Goal: Transaction & Acquisition: Purchase product/service

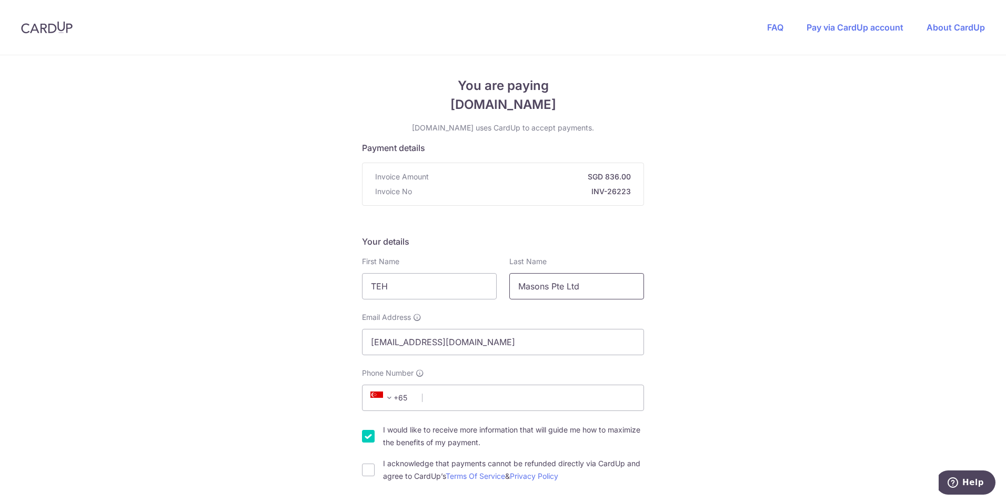
type input "TEH"
drag, startPoint x: 559, startPoint y: 285, endPoint x: 465, endPoint y: 285, distance: 94.2
click at [465, 285] on div "First Name [PERSON_NAME] Last Name Masons Pte Ltd" at bounding box center [503, 277] width 295 height 43
type input "C"
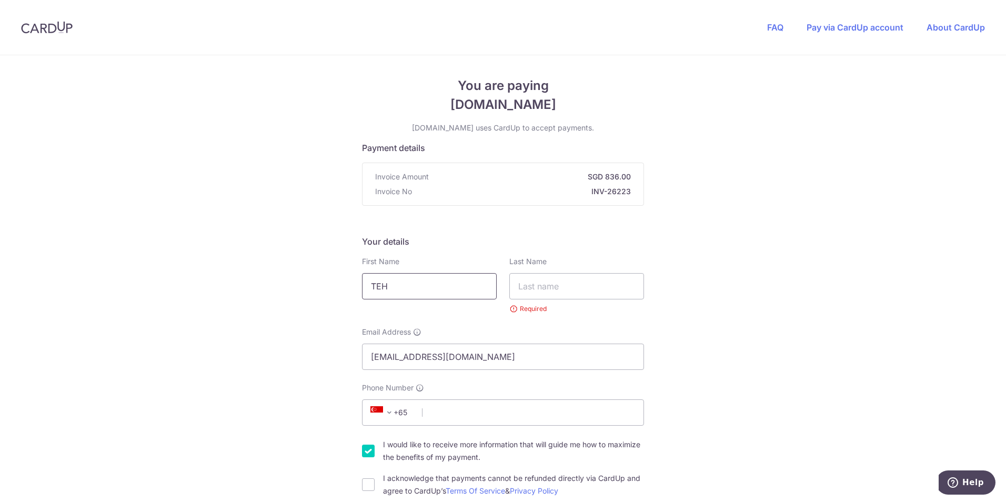
drag, startPoint x: 419, startPoint y: 293, endPoint x: 314, endPoint y: 289, distance: 105.3
type input "5"
click at [567, 291] on input "text" at bounding box center [576, 286] width 135 height 26
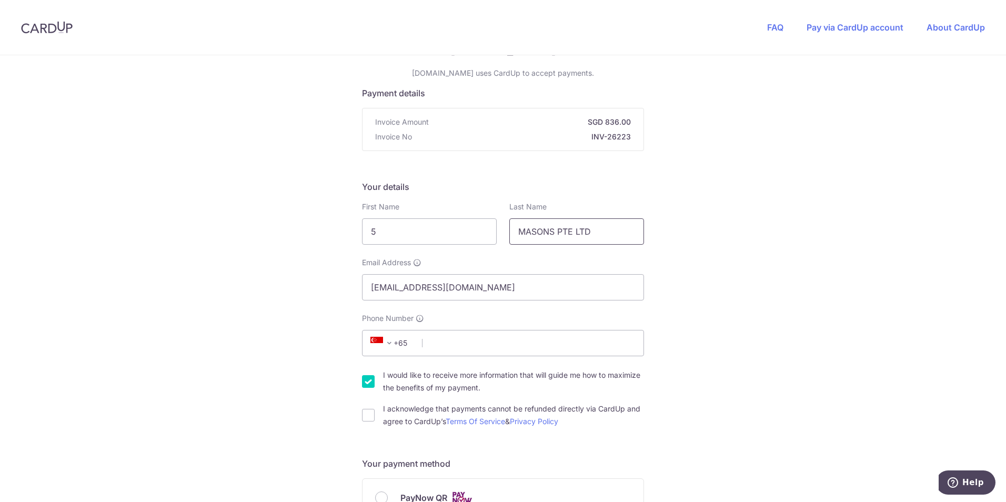
scroll to position [105, 0]
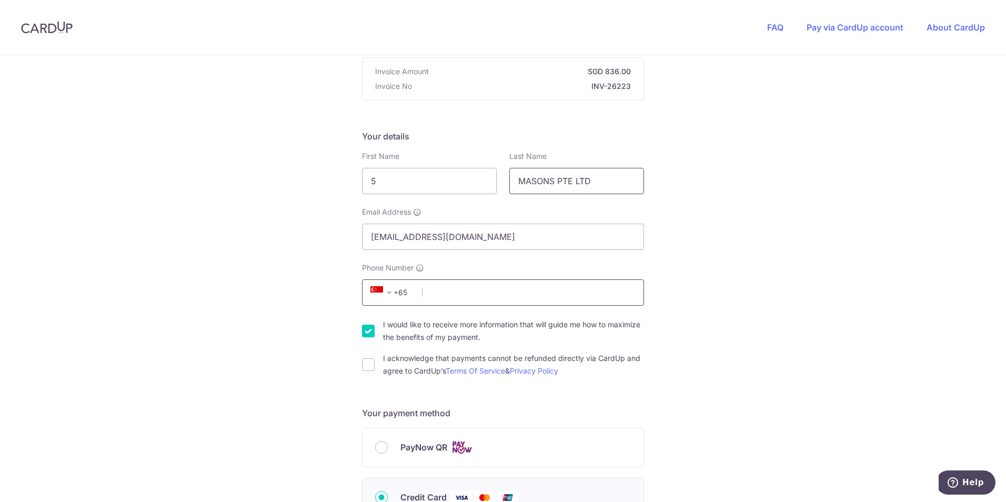
type input "MASONS PTE LTD"
click at [482, 287] on input "Phone Number" at bounding box center [503, 292] width 282 height 26
type input "87317685"
click at [617, 359] on label "I acknowledge that payments cannot be refunded directly via CardUp and agree to…" at bounding box center [513, 364] width 261 height 25
click at [375, 359] on input "I acknowledge that payments cannot be refunded directly via CardUp and agree to…" at bounding box center [368, 364] width 13 height 13
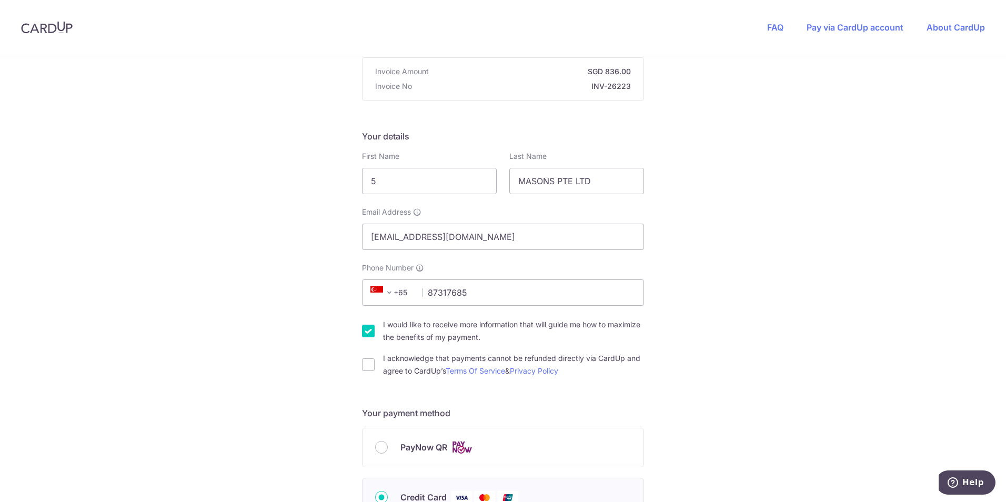
checkbox input "true"
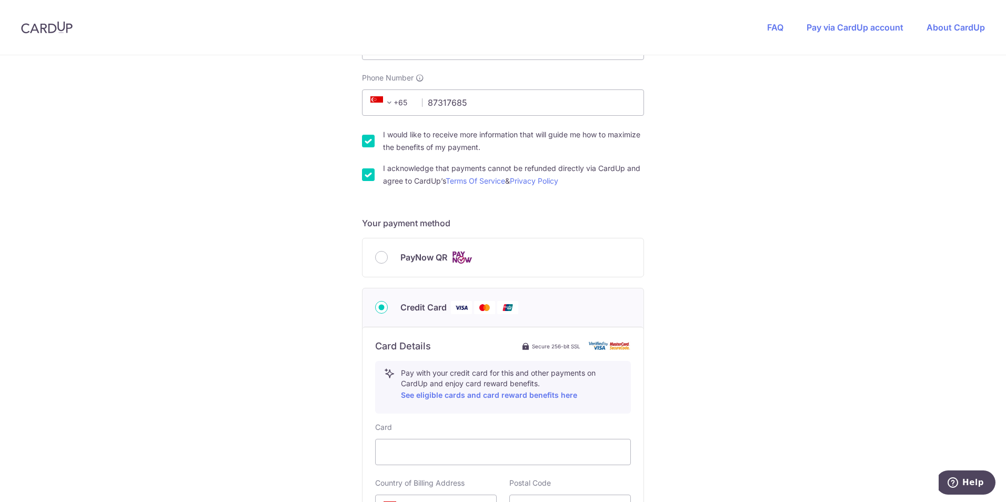
scroll to position [421, 0]
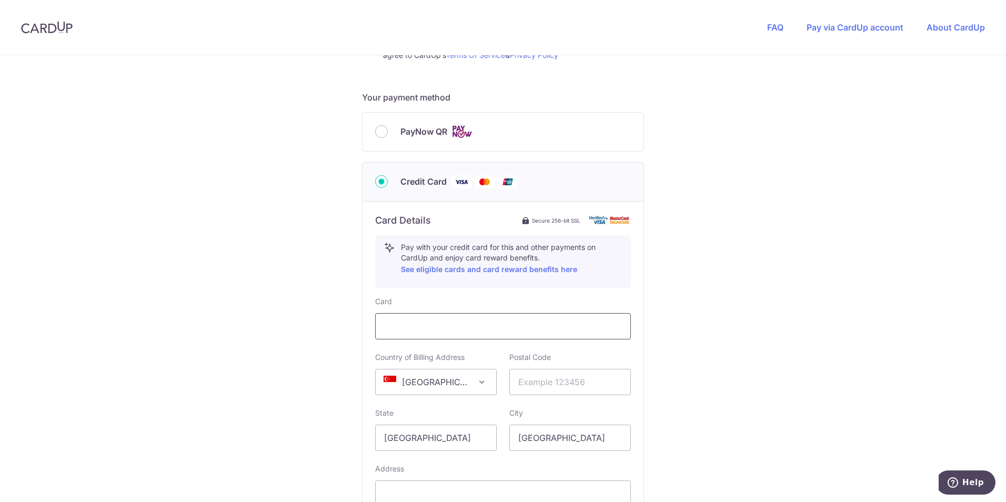
click at [466, 317] on div at bounding box center [503, 326] width 256 height 26
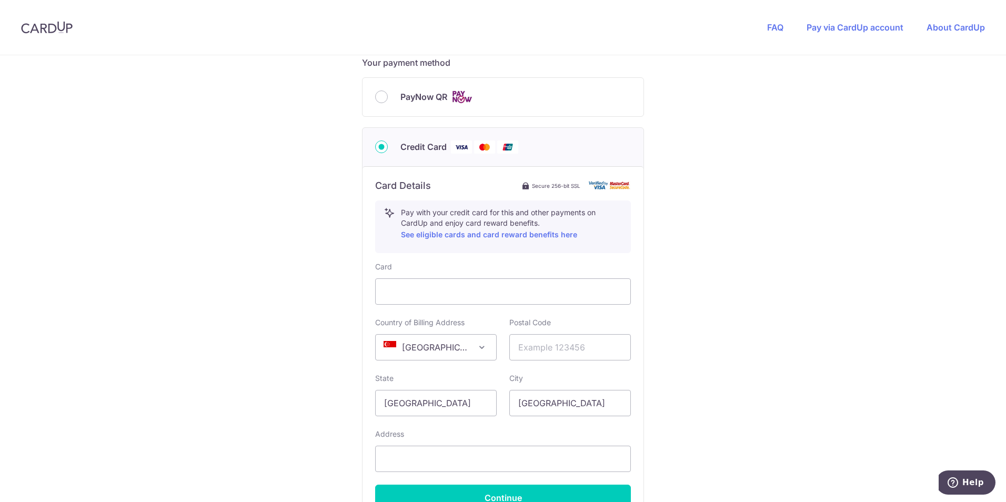
scroll to position [474, 0]
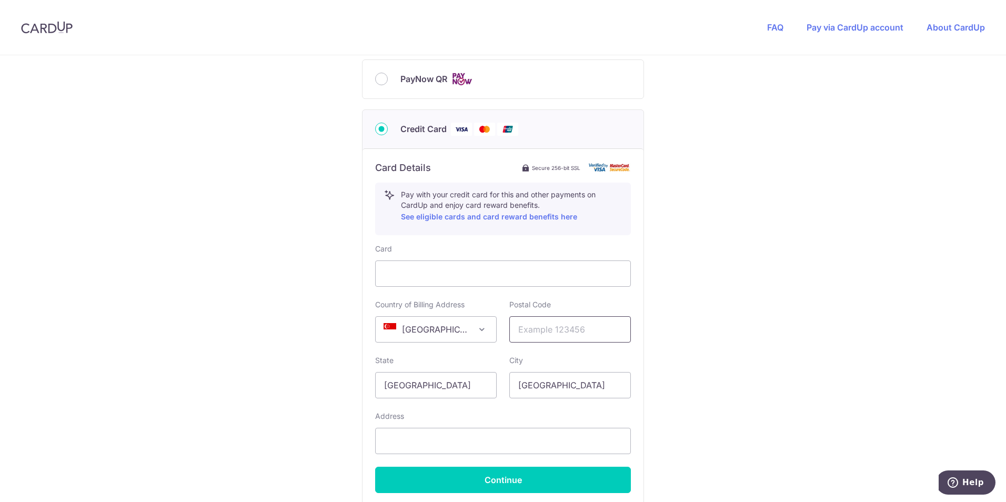
click at [616, 324] on input "text" at bounding box center [570, 329] width 122 height 26
click at [602, 325] on input "text" at bounding box center [570, 329] width 122 height 26
type input "408727"
select select "65"
type input "[STREET_ADDRESS]"
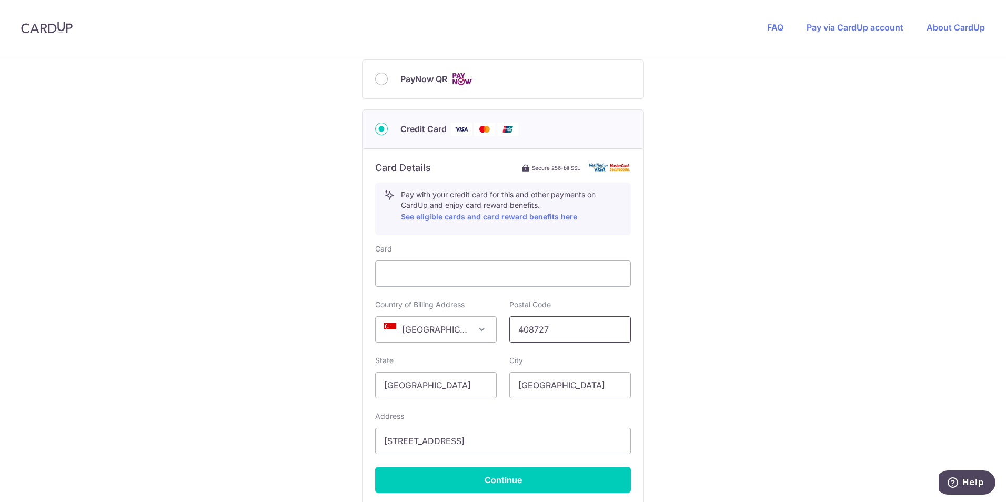
scroll to position [524, 0]
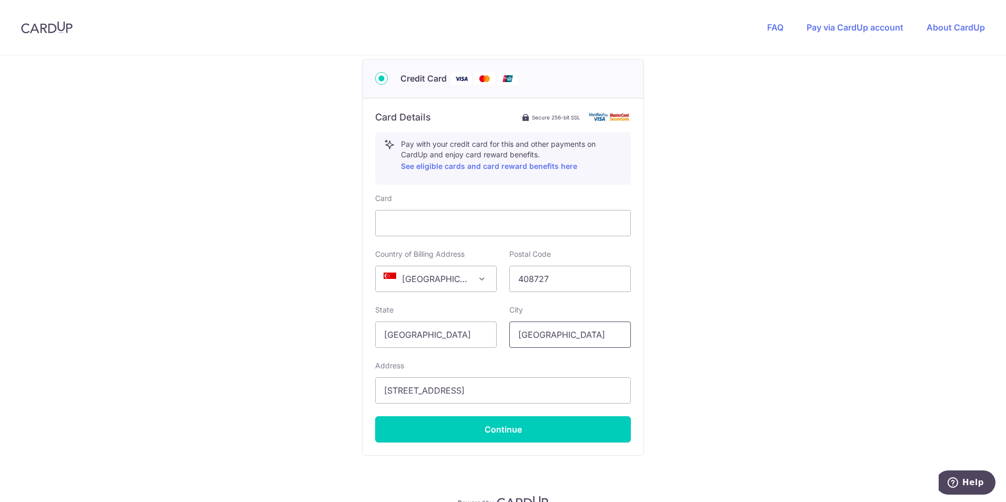
click at [583, 330] on input "[GEOGRAPHIC_DATA]" at bounding box center [570, 334] width 122 height 26
click at [456, 335] on input "[GEOGRAPHIC_DATA]" at bounding box center [436, 334] width 122 height 26
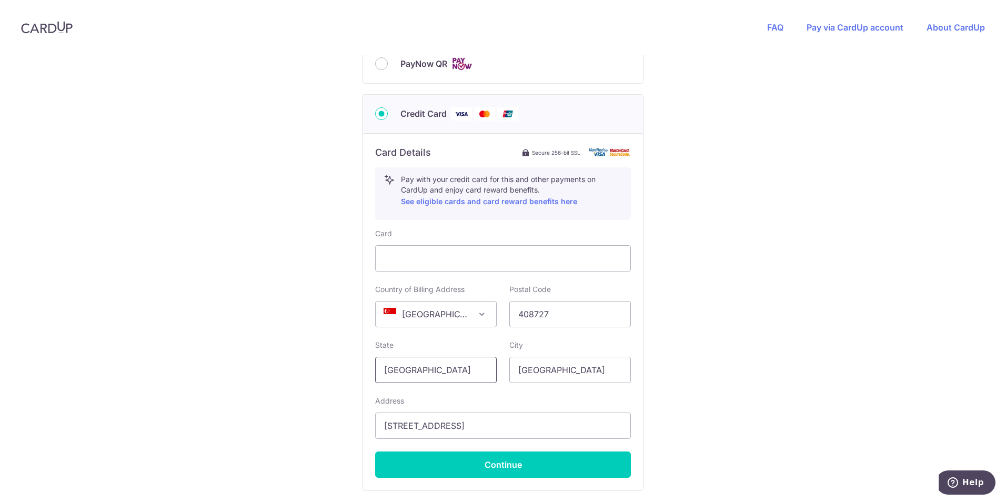
scroll to position [471, 0]
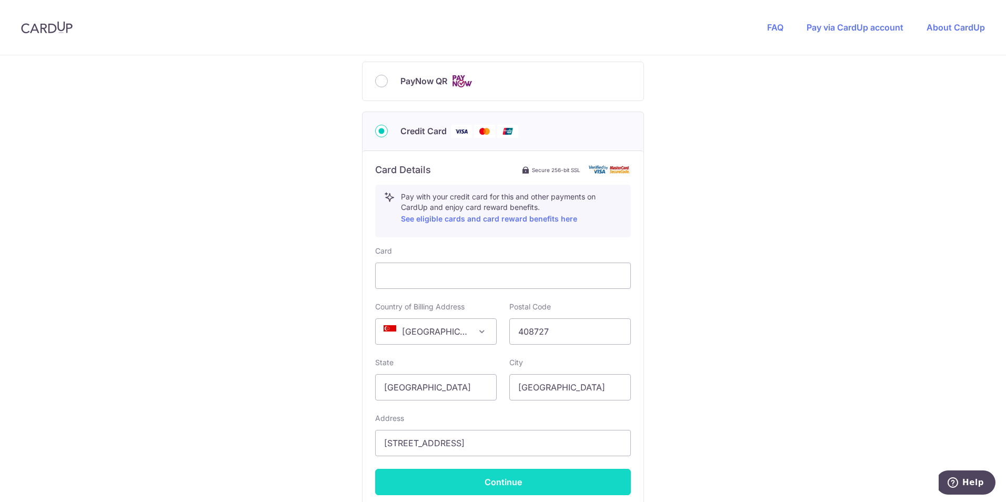
click at [501, 483] on button "Continue" at bounding box center [503, 482] width 256 height 26
type input "**** 8167"
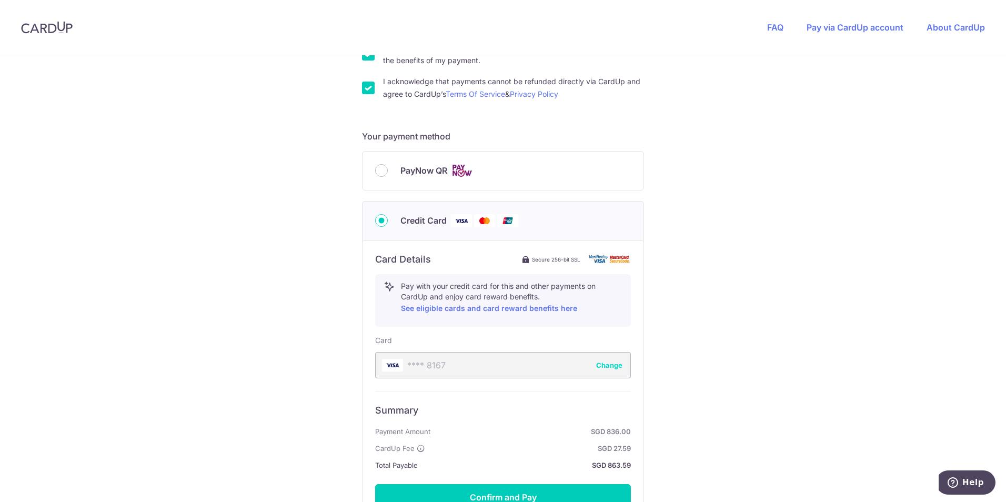
scroll to position [506, 0]
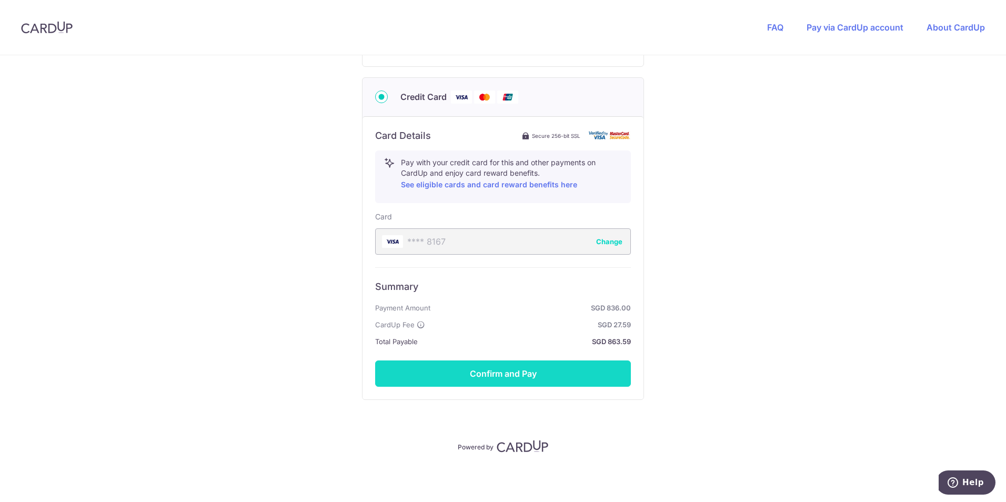
click at [536, 371] on button "Confirm and Pay" at bounding box center [503, 373] width 256 height 26
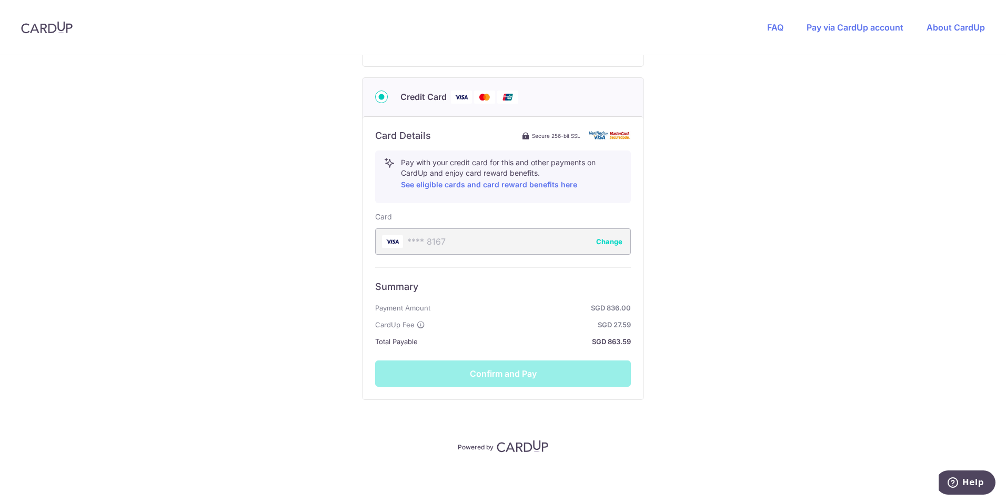
click at [417, 321] on icon at bounding box center [421, 324] width 8 height 8
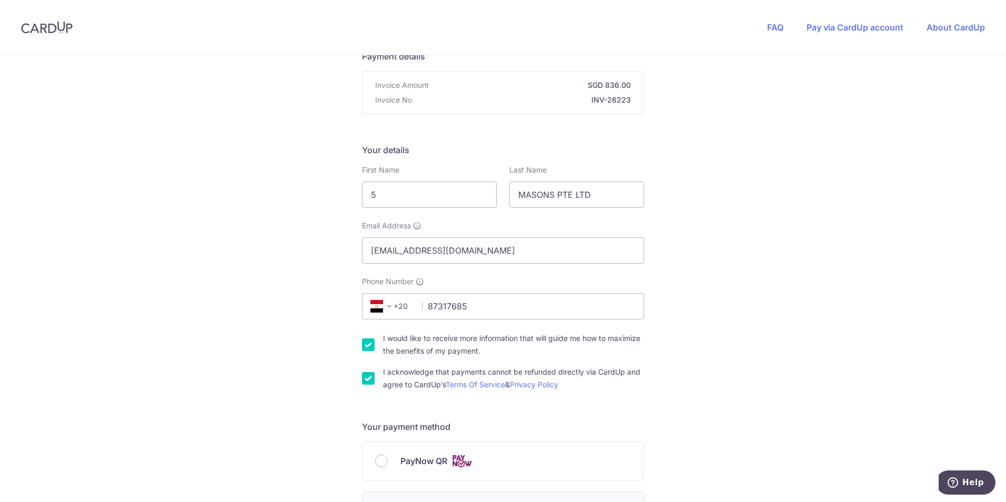
scroll to position [0, 0]
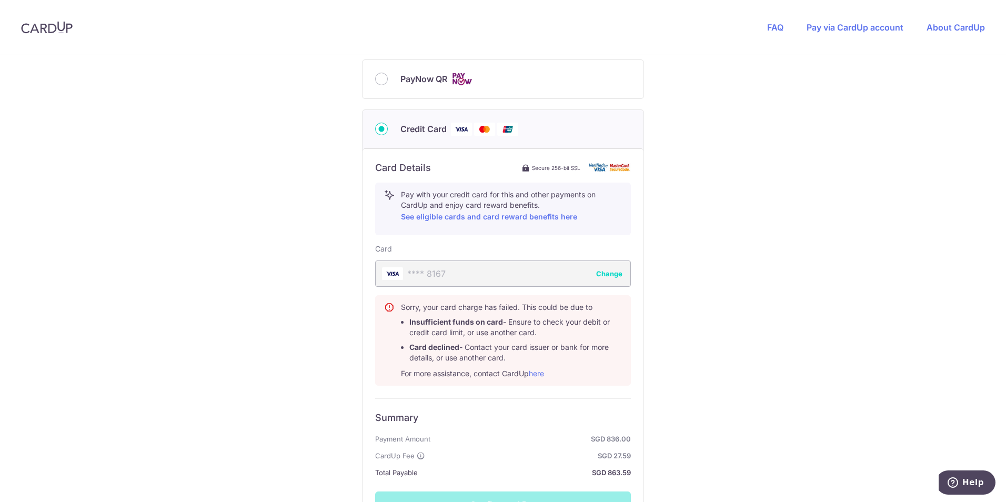
click at [418, 85] on span "PayNow QR" at bounding box center [423, 79] width 47 height 13
click at [388, 85] on input "PayNow QR" at bounding box center [381, 79] width 13 height 13
radio input "true"
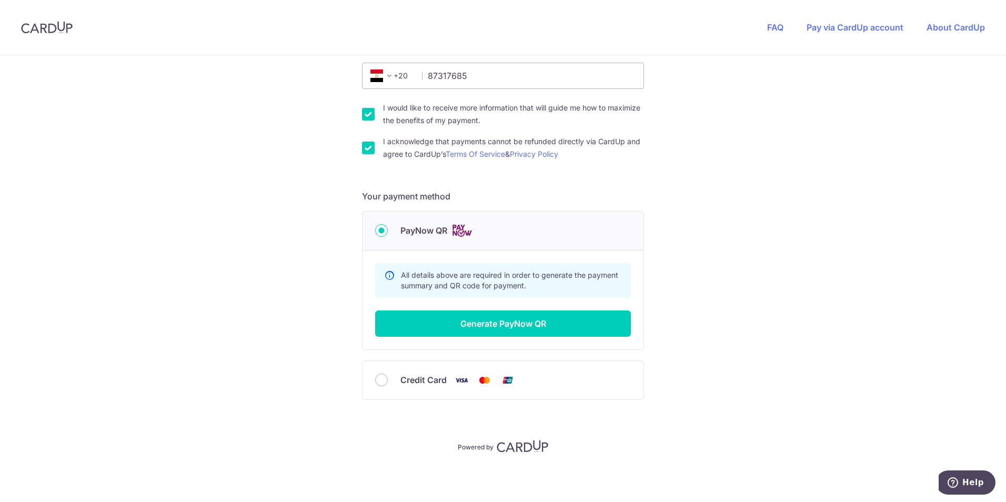
scroll to position [322, 0]
click at [578, 324] on button "Generate PayNow QR" at bounding box center [503, 323] width 256 height 26
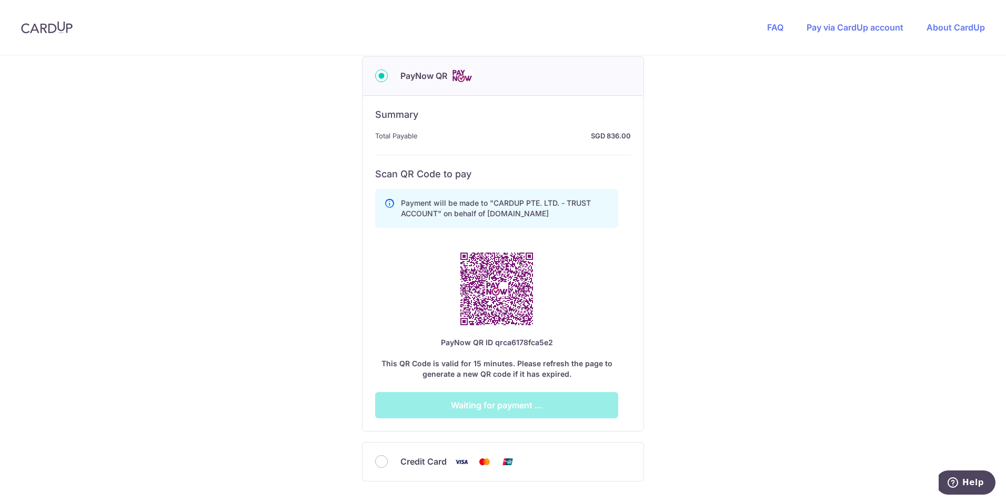
scroll to position [480, 0]
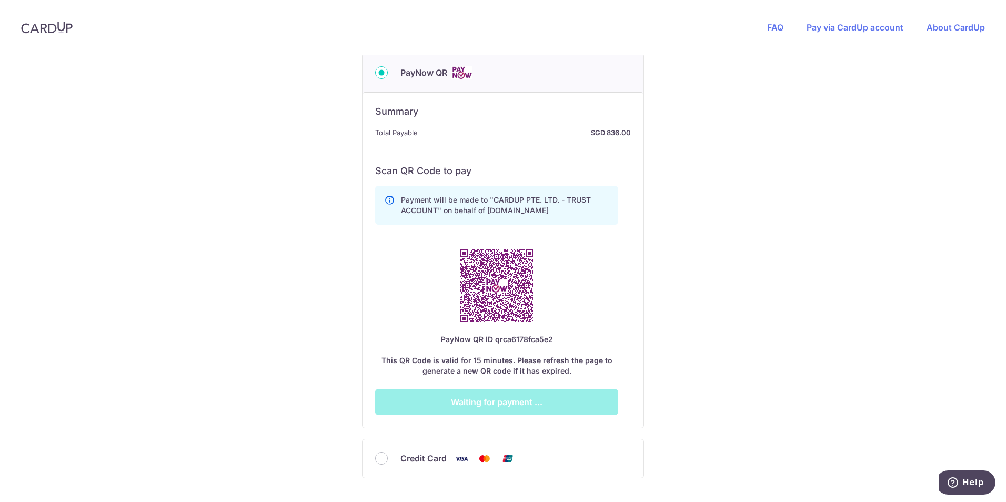
click at [458, 466] on div "Credit Card" at bounding box center [502, 458] width 281 height 38
click at [434, 459] on span "Credit Card" at bounding box center [423, 458] width 46 height 13
click at [388, 459] on input "Credit Card" at bounding box center [381, 458] width 13 height 13
radio input "true"
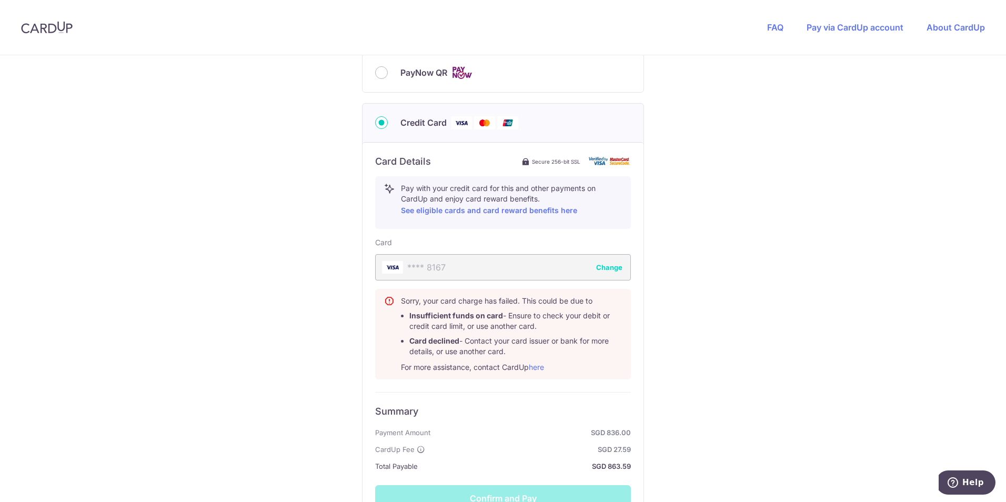
click at [596, 277] on div "**** 8167 Change" at bounding box center [503, 267] width 256 height 26
click at [603, 270] on button "Change" at bounding box center [609, 267] width 26 height 11
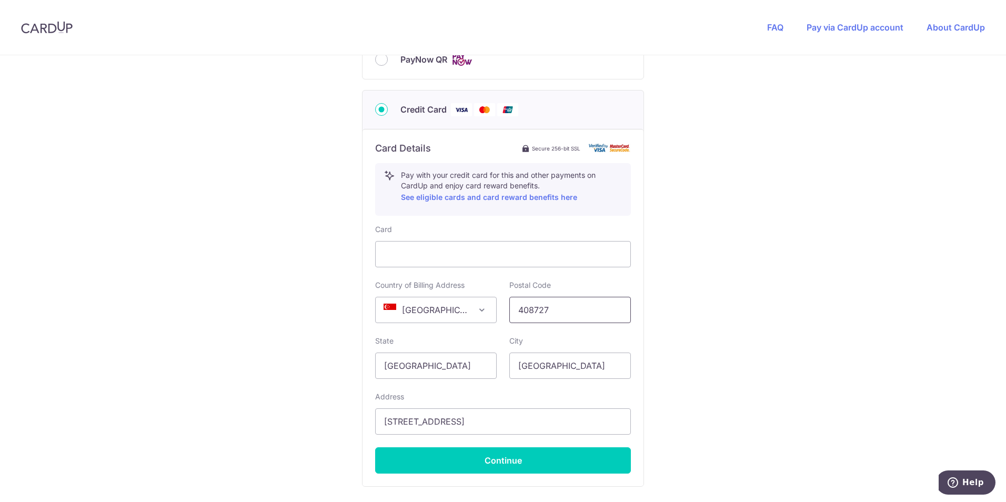
scroll to position [580, 0]
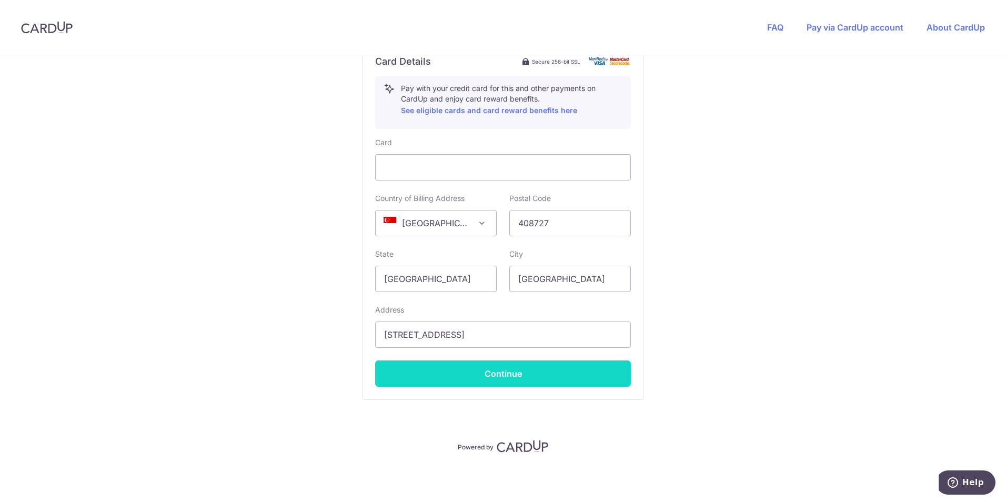
click at [505, 384] on button "Continue" at bounding box center [503, 373] width 256 height 26
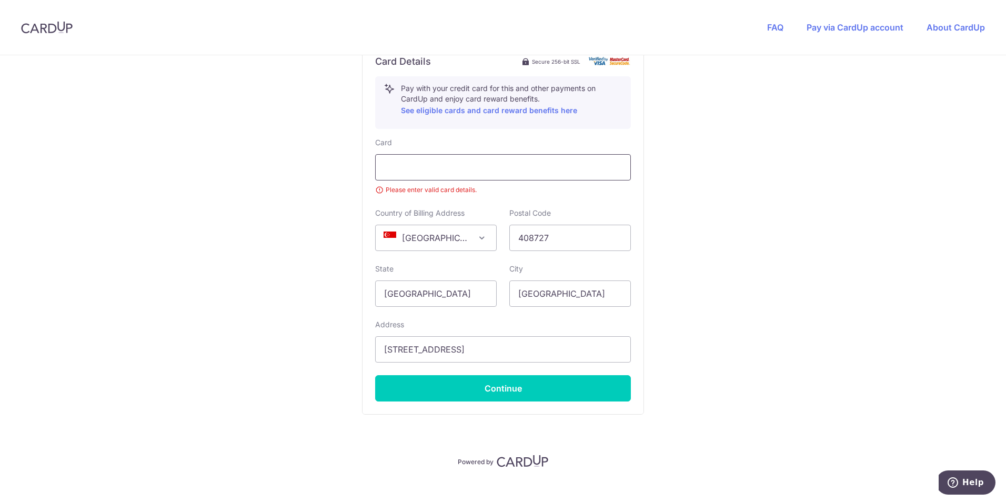
click at [420, 158] on div at bounding box center [503, 167] width 256 height 26
click at [420, 175] on div at bounding box center [503, 167] width 256 height 26
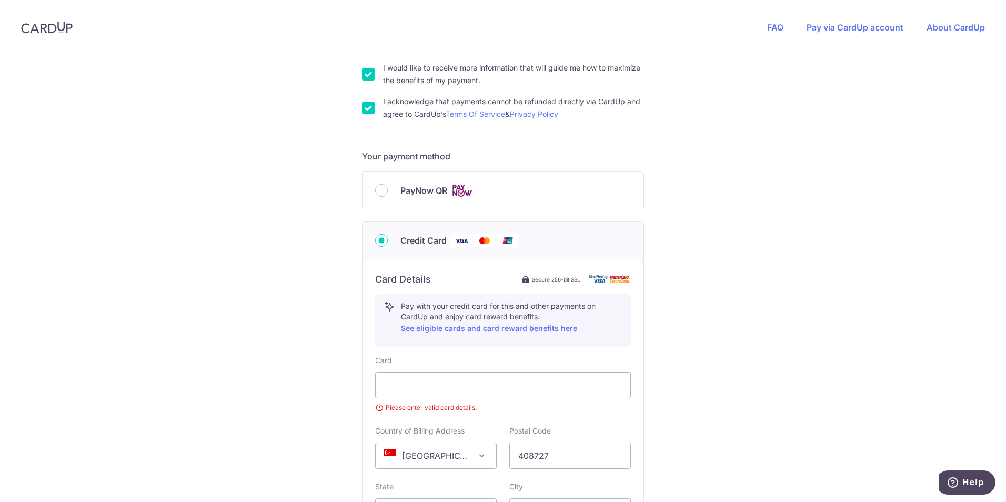
scroll to position [422, 0]
